Goal: Transaction & Acquisition: Purchase product/service

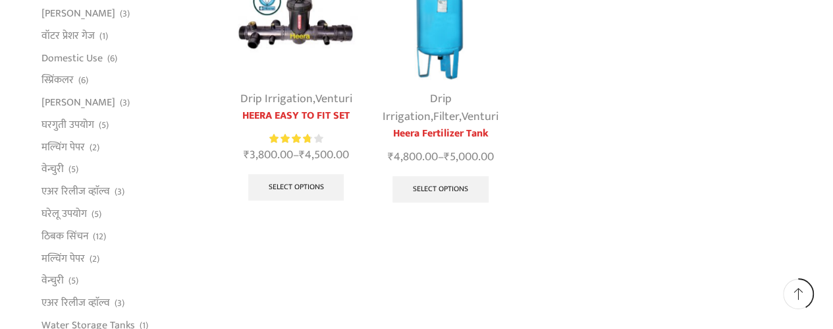
scroll to position [514, 0]
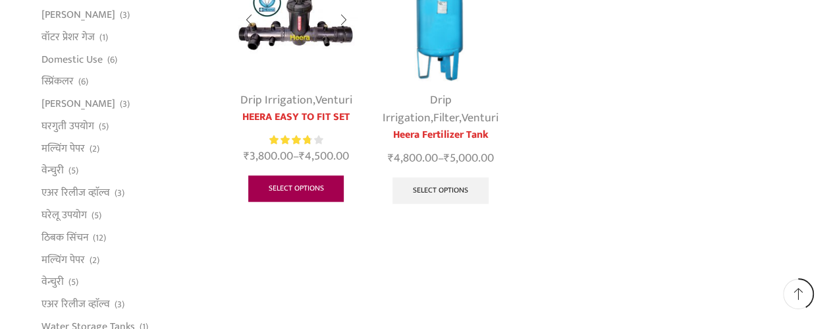
click at [312, 189] on link "Select options" at bounding box center [296, 188] width 96 height 26
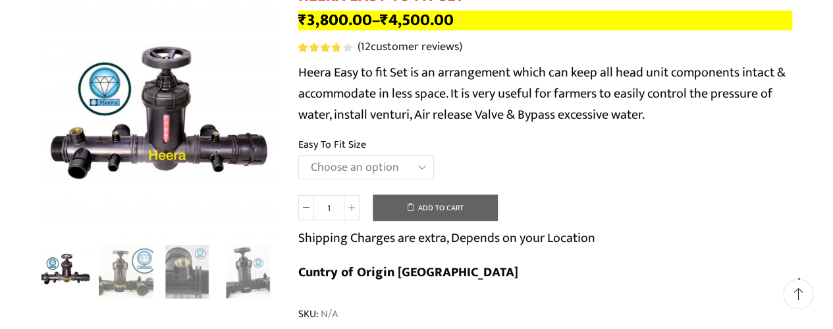
scroll to position [168, 0]
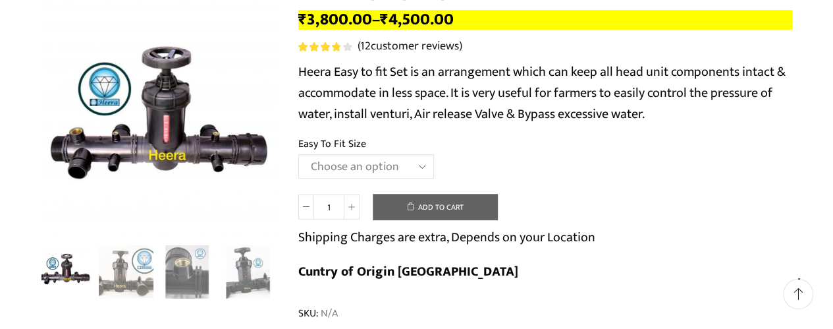
click at [419, 165] on select "Choose an option 2" Easy To Fit 2.5" Easy To Fit 3" Easy To Fit" at bounding box center [366, 166] width 136 height 24
click at [298, 155] on select "Choose an option 2" Easy To Fit 2.5" Easy To Fit 3" Easy To Fit" at bounding box center [366, 166] width 136 height 24
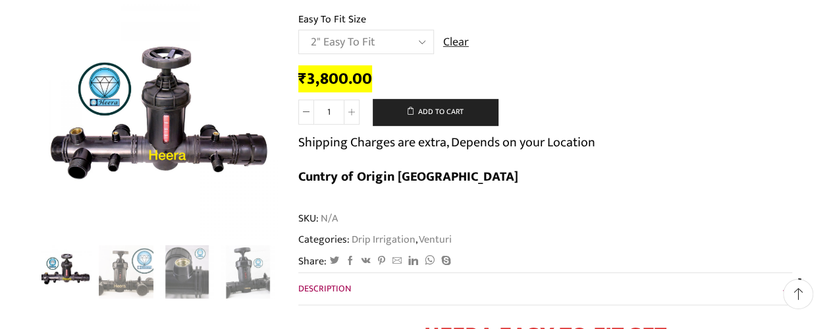
scroll to position [292, 0]
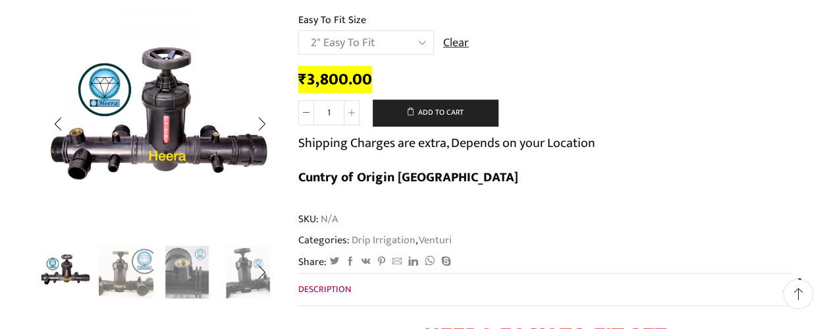
click at [69, 275] on img "1 / 8" at bounding box center [65, 271] width 55 height 55
click at [116, 278] on img "2 / 8" at bounding box center [126, 271] width 55 height 55
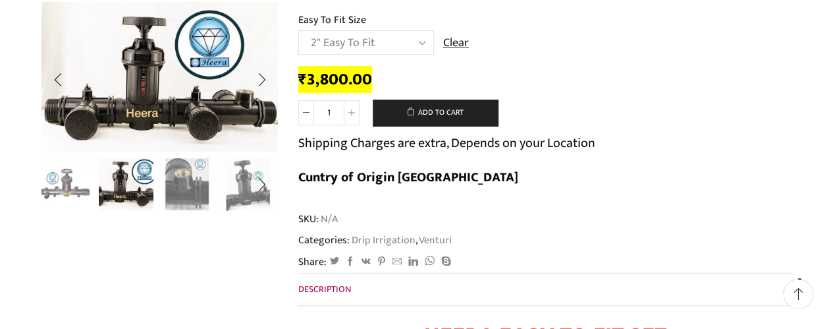
click at [185, 198] on img "3 / 8" at bounding box center [187, 183] width 55 height 55
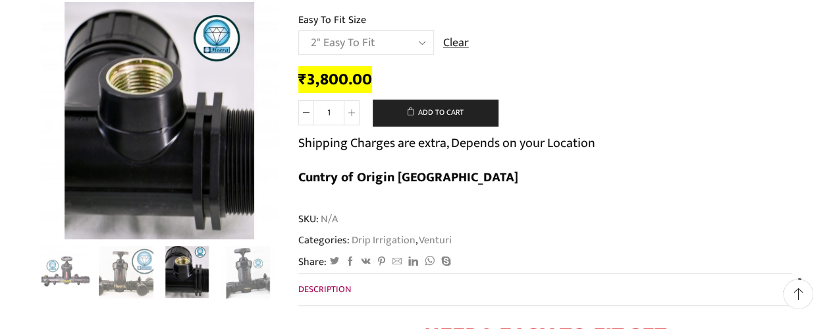
click at [310, 254] on span "Share:" at bounding box center [312, 261] width 28 height 15
click at [240, 275] on img "4 / 8" at bounding box center [248, 271] width 55 height 55
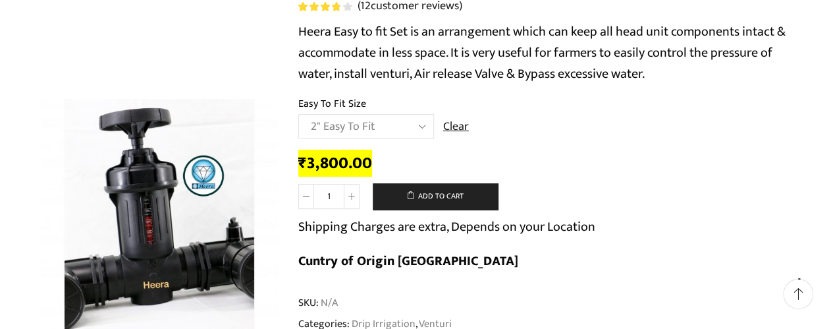
scroll to position [207, 0]
click at [419, 126] on select "Choose an option 2" Easy To Fit 2.5" Easy To Fit 3" Easy To Fit" at bounding box center [366, 127] width 136 height 24
click at [298, 115] on select "Choose an option 2" Easy To Fit 2.5" Easy To Fit 3" Easy To Fit" at bounding box center [366, 127] width 136 height 24
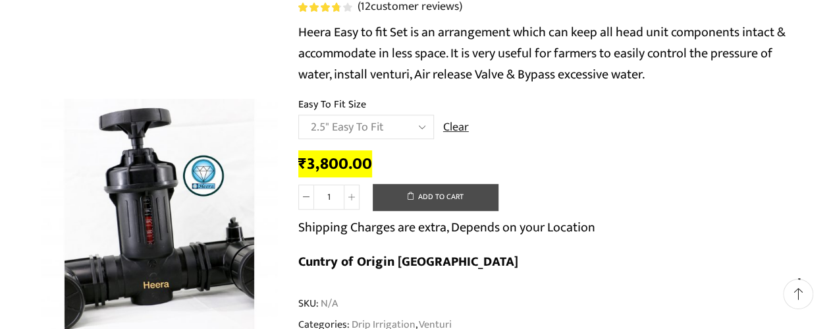
select select "2.5" Easy To Fit"
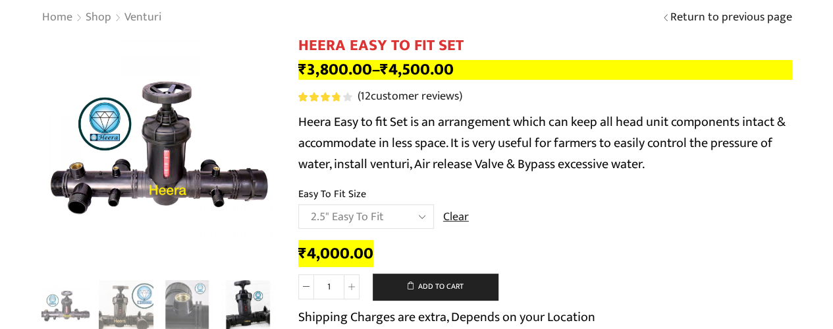
scroll to position [0, 0]
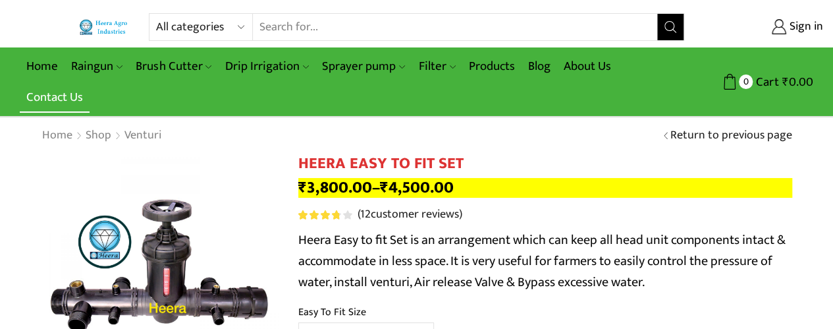
click at [55, 92] on link "Contact Us" at bounding box center [55, 97] width 70 height 31
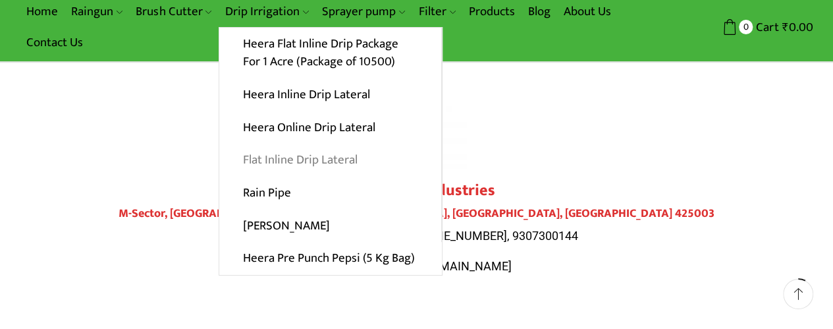
scroll to position [54, 0]
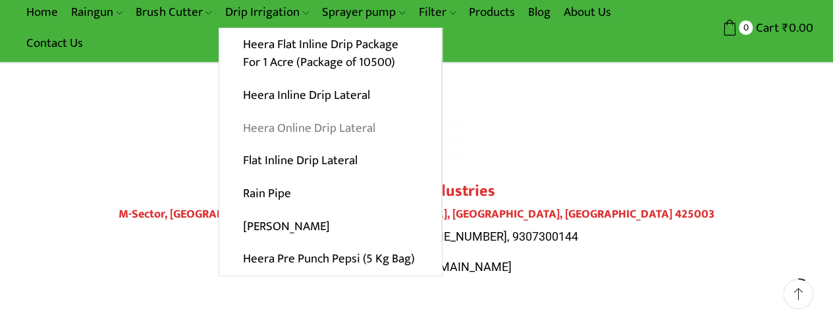
click at [300, 127] on link "Heera Online Drip Lateral" at bounding box center [330, 127] width 222 height 33
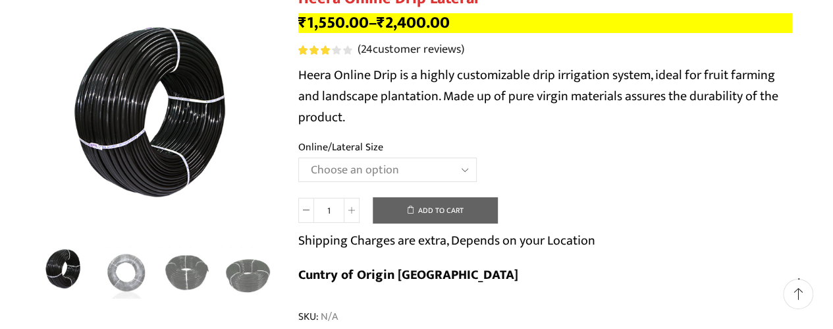
scroll to position [165, 0]
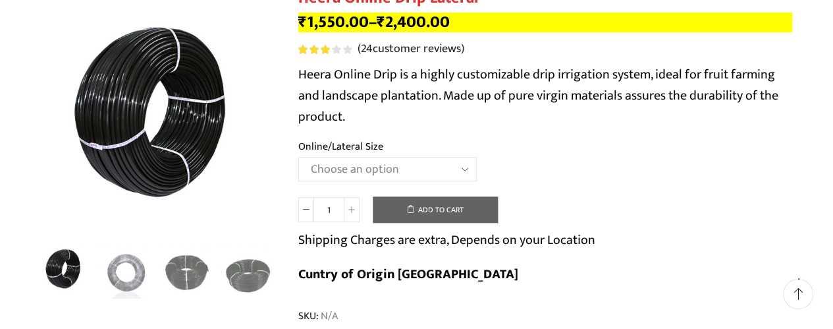
click at [464, 169] on select "Choose an option Heera Online 16MM Heera Online GOLD 16MM Heera Online 12MM Hee…" at bounding box center [387, 169] width 179 height 24
click at [298, 157] on select "Choose an option Heera Online 16MM Heera Online GOLD 16MM Heera Online 12MM Hee…" at bounding box center [387, 169] width 179 height 24
select select "Heera Online GOLD 20MM"
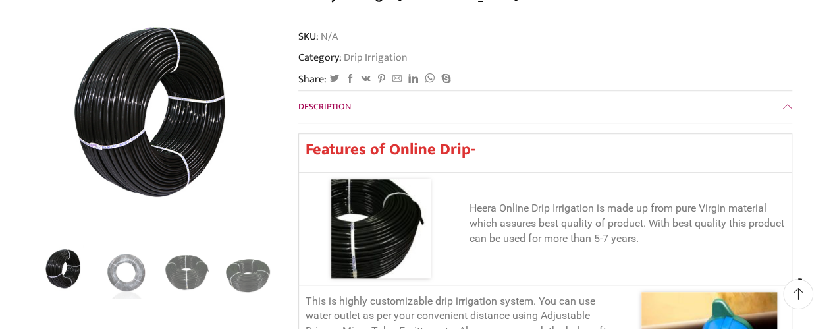
scroll to position [476, 0]
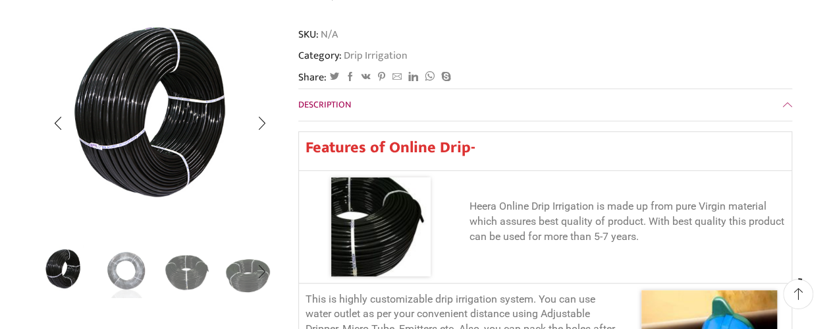
click at [130, 268] on img "2 / 5" at bounding box center [126, 270] width 55 height 55
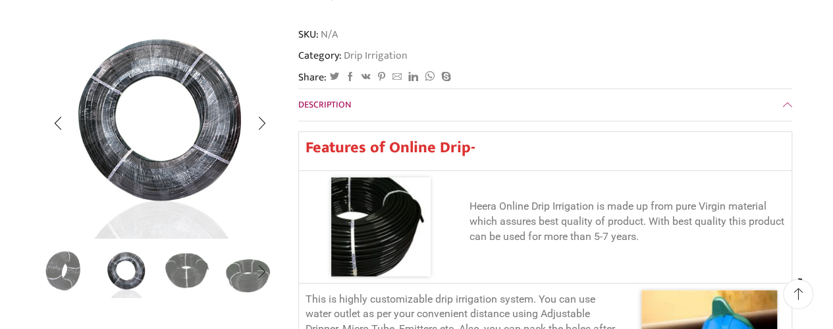
click at [193, 262] on img "3 / 5" at bounding box center [187, 270] width 55 height 55
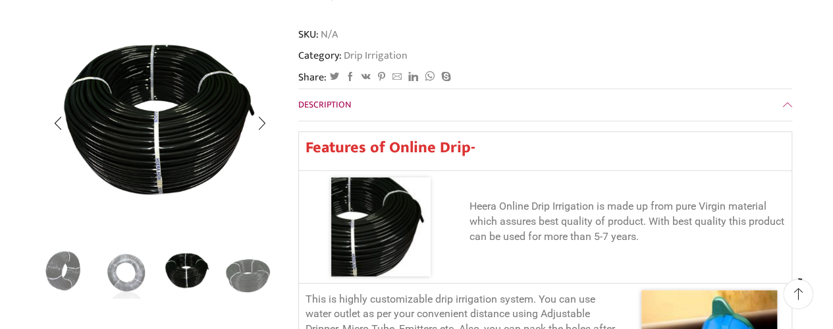
click at [252, 274] on div "Next slide" at bounding box center [261, 272] width 33 height 33
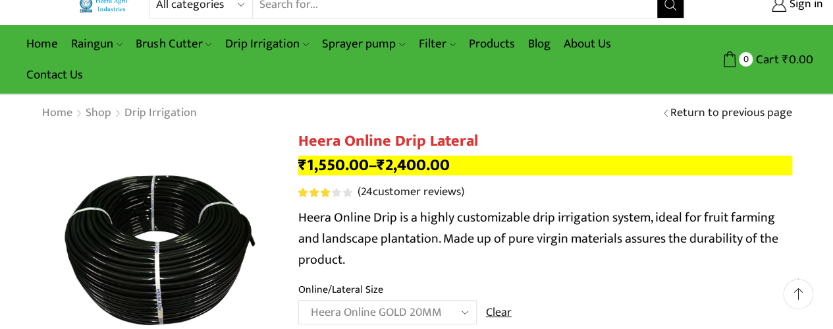
scroll to position [0, 0]
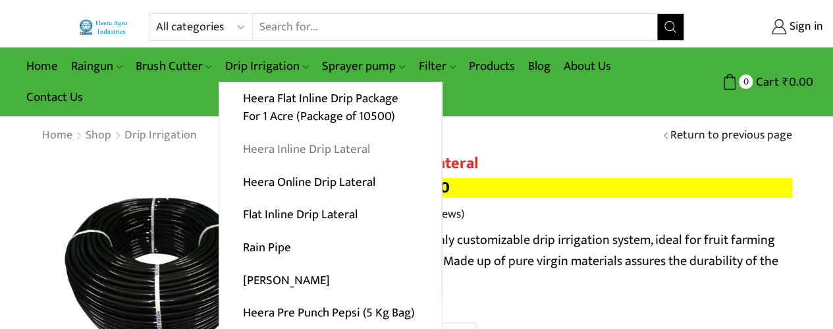
click at [295, 147] on link "Heera Inline Drip Lateral" at bounding box center [330, 149] width 222 height 33
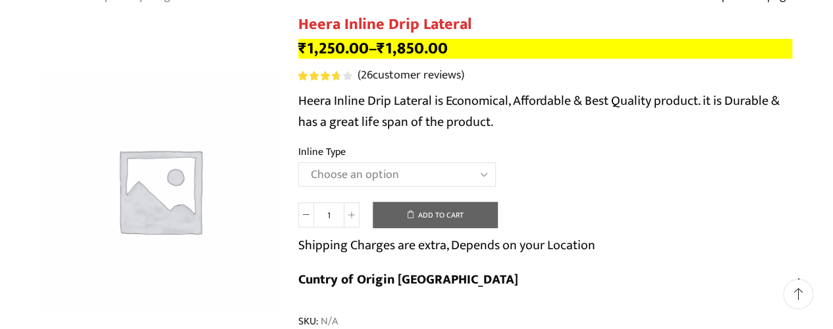
scroll to position [140, 0]
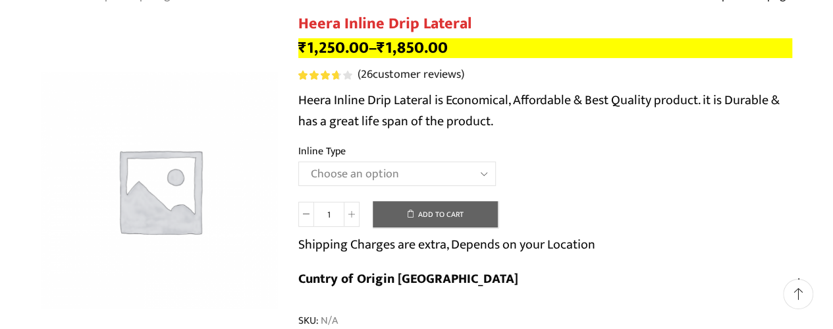
click at [433, 165] on select "Choose an option Heera Inline 12 MM (30CM) Heera Inline 12 MM (38CM) Heera Inli…" at bounding box center [397, 173] width 198 height 24
select select "Heera Inline 20 MM (38CM)"
click at [298, 162] on select "Choose an option Heera Inline 12 MM (30CM) Heera Inline 12 MM (38CM) Heera Inli…" at bounding box center [397, 173] width 198 height 24
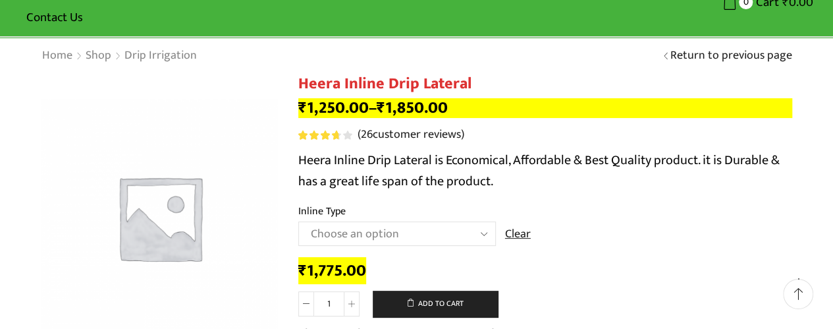
scroll to position [0, 0]
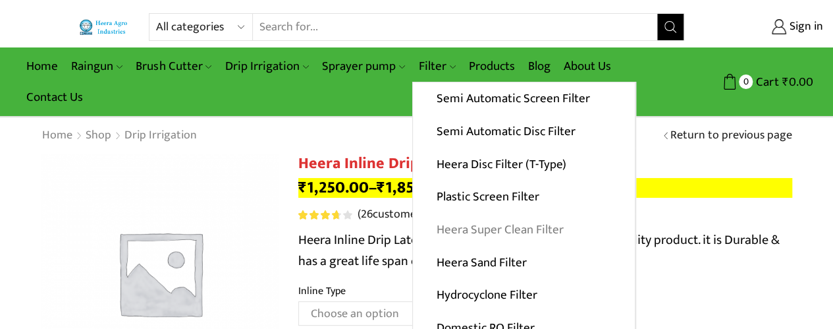
click at [492, 229] on link "Heera Super Clean Filter" at bounding box center [524, 229] width 222 height 33
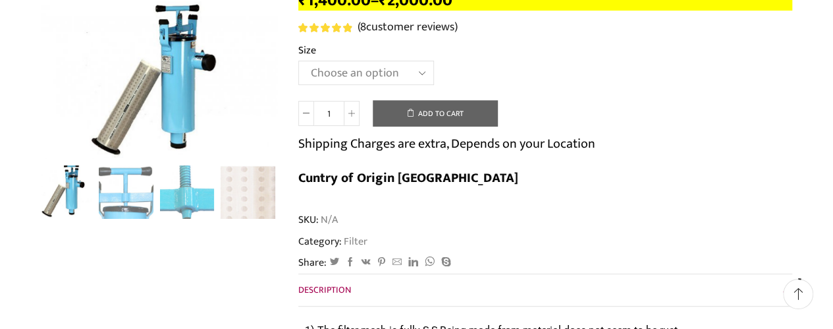
scroll to position [190, 0]
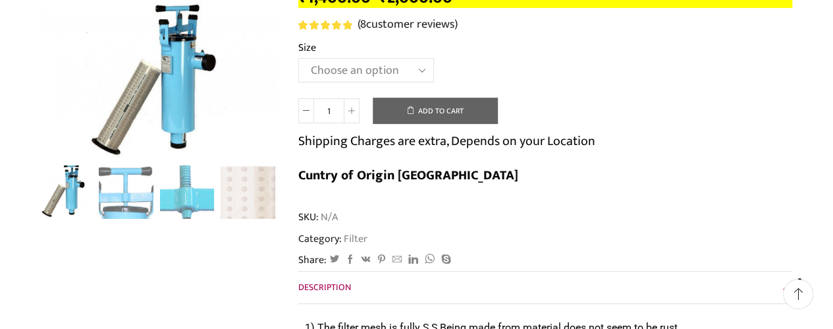
click at [417, 72] on select "Choose an option GI 2" X 15" GI 2.5" X 15" GI 3" X 15" GI 2" X 18" GI 2.5" X 18…" at bounding box center [366, 70] width 136 height 24
select select "GI 3" X 20""
click at [298, 59] on select "Choose an option GI 2" X 15" GI 2.5" X 15" GI 3" X 15" GI 2" X 18" GI 2.5" X 18…" at bounding box center [366, 70] width 136 height 24
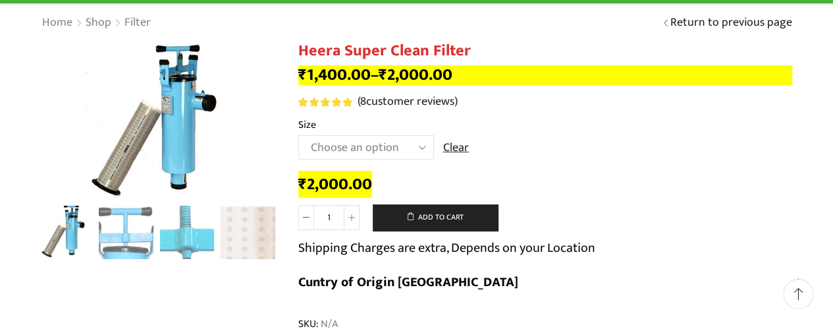
scroll to position [0, 0]
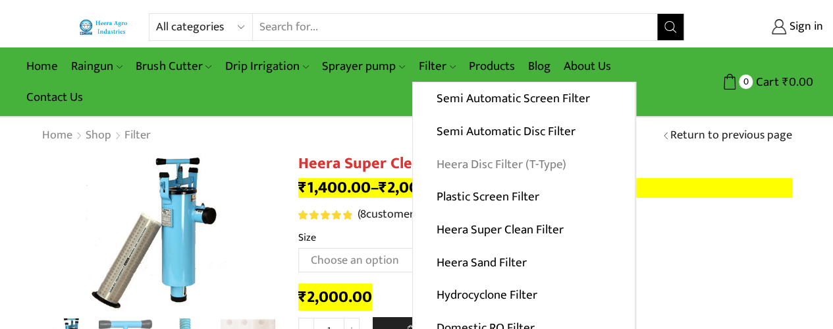
click at [469, 158] on link "Heera Disc Filter (T-Type)" at bounding box center [524, 164] width 222 height 33
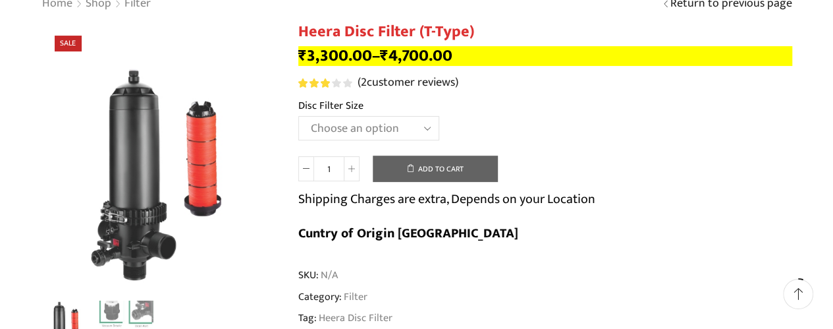
scroll to position [134, 0]
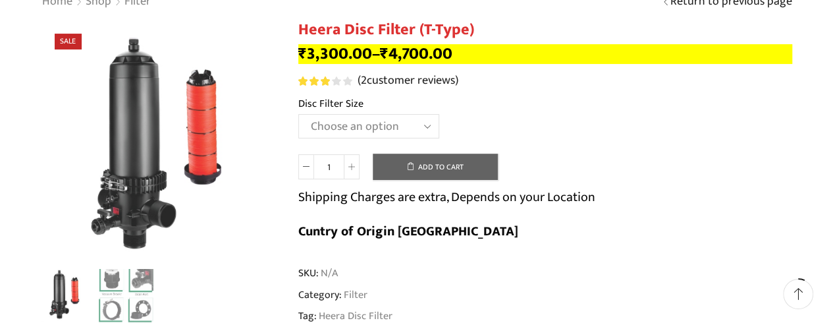
click at [422, 126] on select "Choose an option 2" Disc Filter 2.5" Disc Filter 3" Disc Filter 40m3 3" Disc Fi…" at bounding box center [368, 126] width 141 height 24
select select "3-disc-filter-50m3"
click at [298, 115] on select "Choose an option 2" Disc Filter 2.5" Disc Filter 3" Disc Filter 40m3 3" Disc Fi…" at bounding box center [368, 126] width 141 height 24
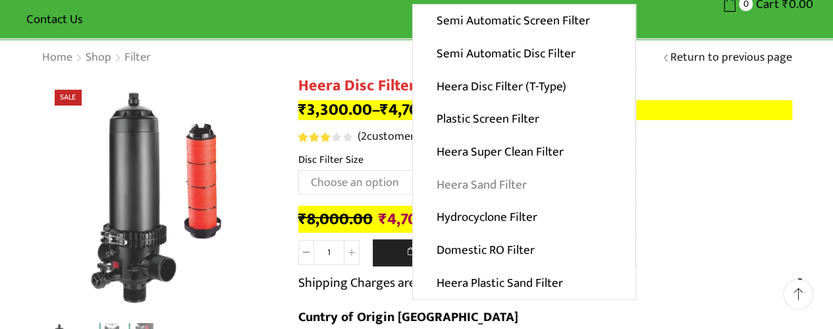
scroll to position [80, 0]
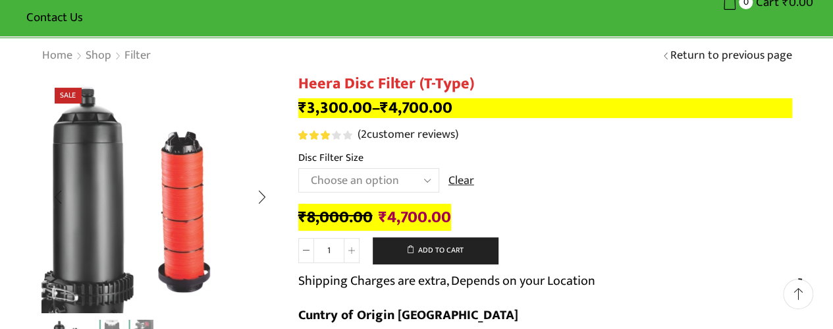
click at [250, 92] on img "1 / 2" at bounding box center [124, 235] width 332 height 332
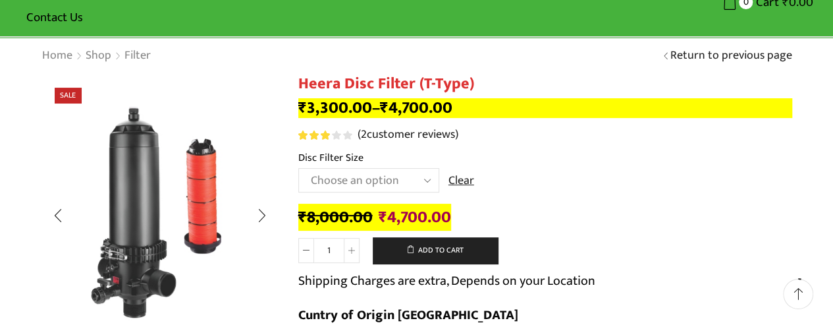
scroll to position [1, 0]
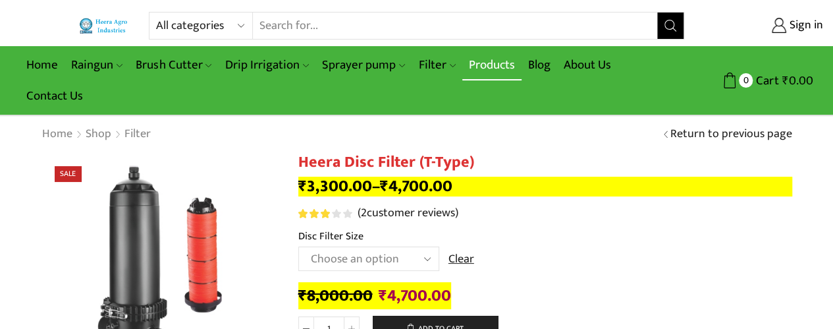
click at [499, 67] on link "Products" at bounding box center [491, 64] width 59 height 31
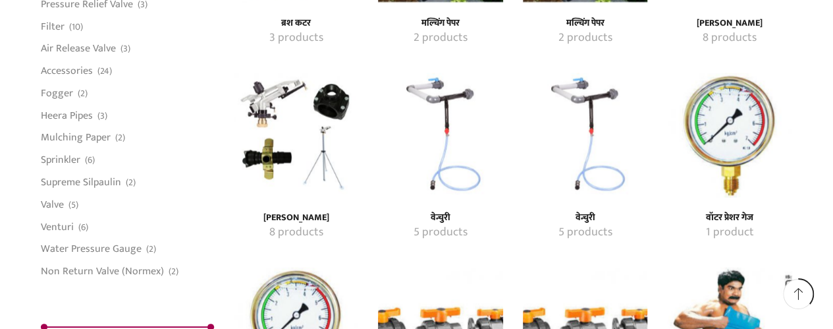
scroll to position [1286, 0]
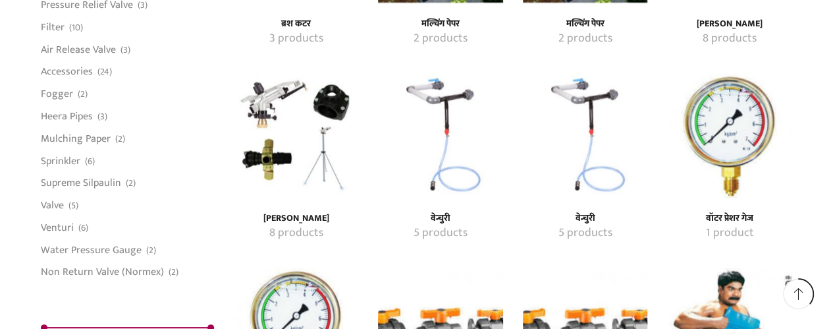
click at [439, 93] on img "Visit product category वेन्चुरी" at bounding box center [440, 136] width 124 height 124
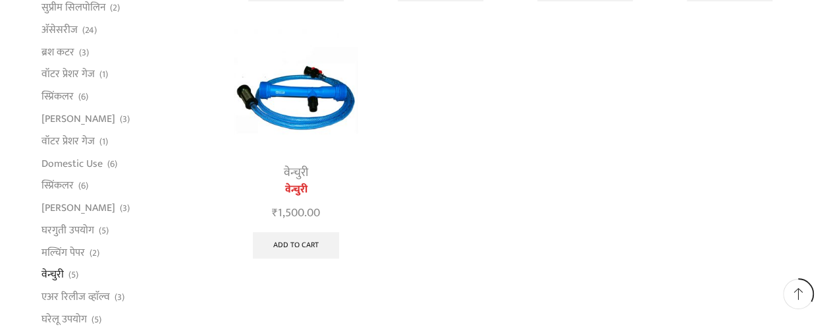
scroll to position [410, 0]
click at [306, 92] on img at bounding box center [296, 92] width 124 height 124
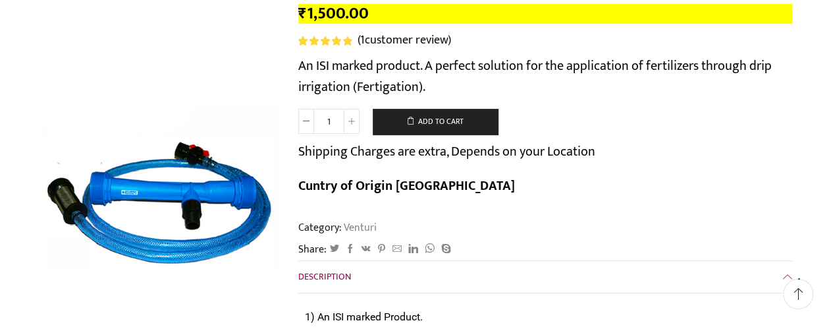
scroll to position [179, 0]
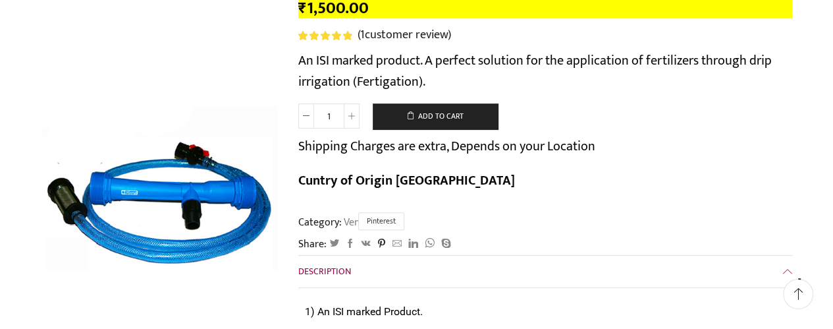
click at [393, 212] on span "Pinterest" at bounding box center [381, 221] width 46 height 18
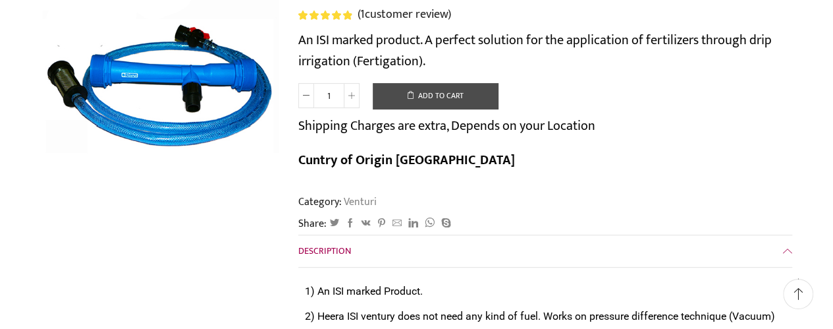
scroll to position [0, 0]
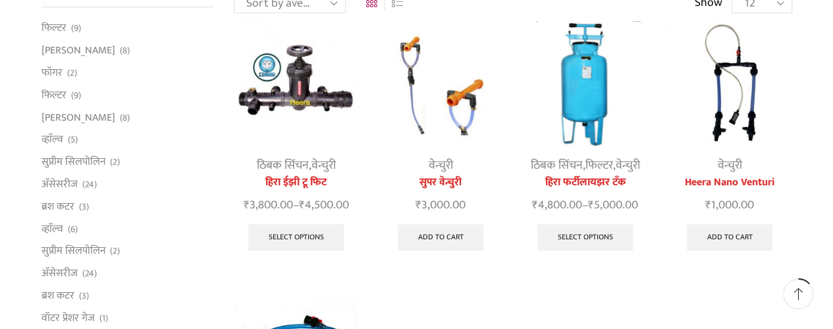
scroll to position [161, 0]
click at [439, 169] on link "वेन्चुरी" at bounding box center [441, 166] width 24 height 20
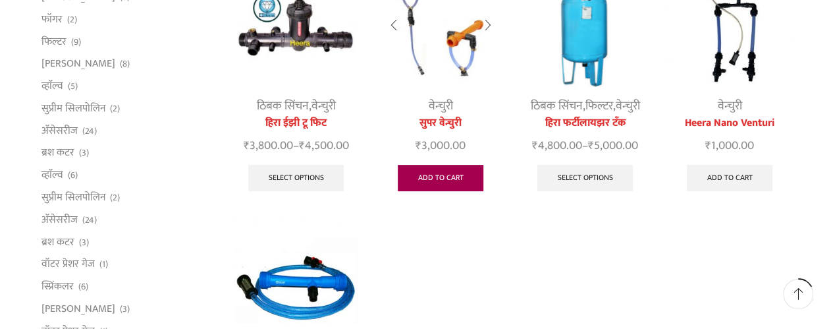
scroll to position [207, 0]
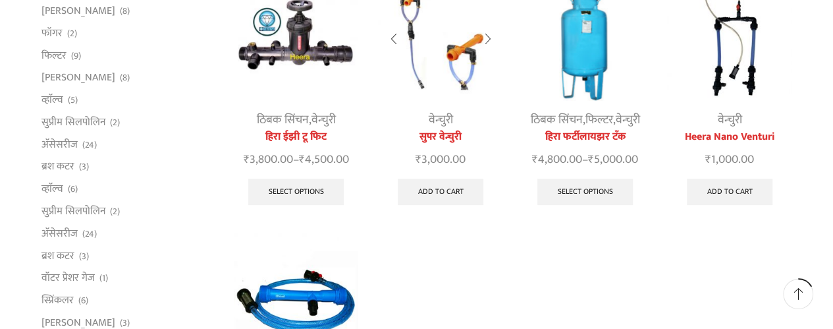
click at [440, 135] on link "सुपर वेन्चुरी" at bounding box center [440, 137] width 124 height 16
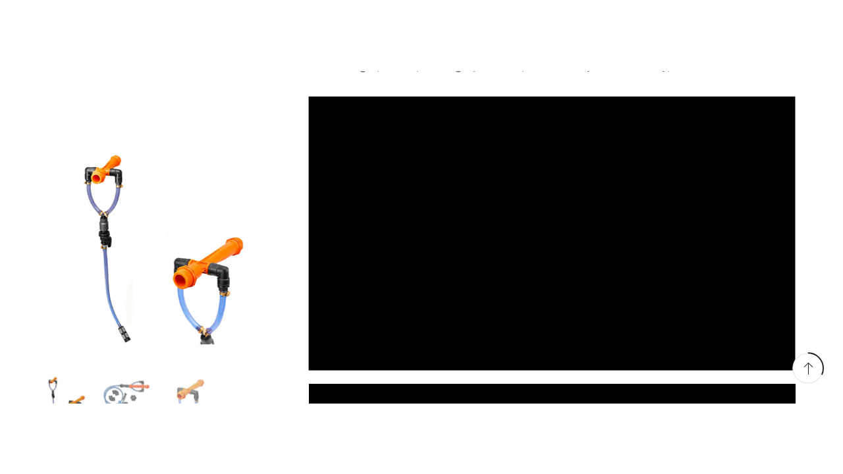
scroll to position [770, 0]
